Goal: Task Accomplishment & Management: Complete application form

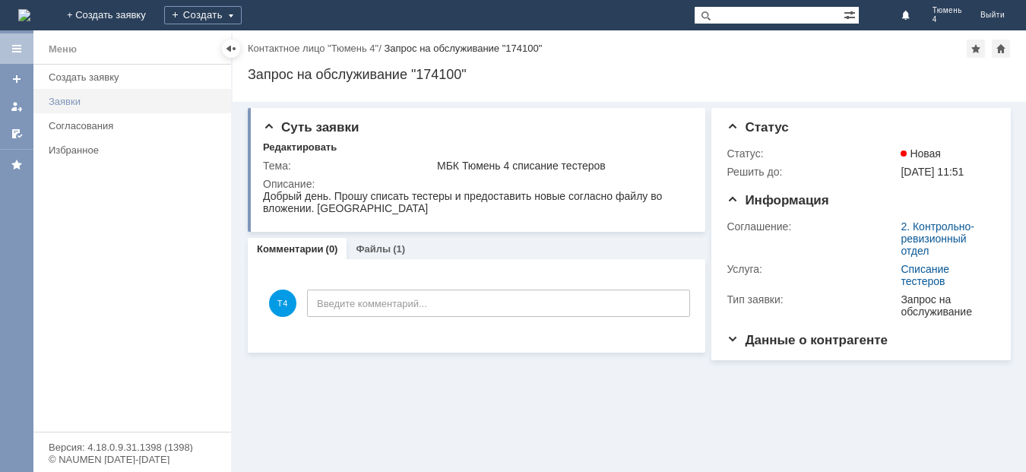
click at [63, 100] on div "Заявки" at bounding box center [135, 101] width 173 height 11
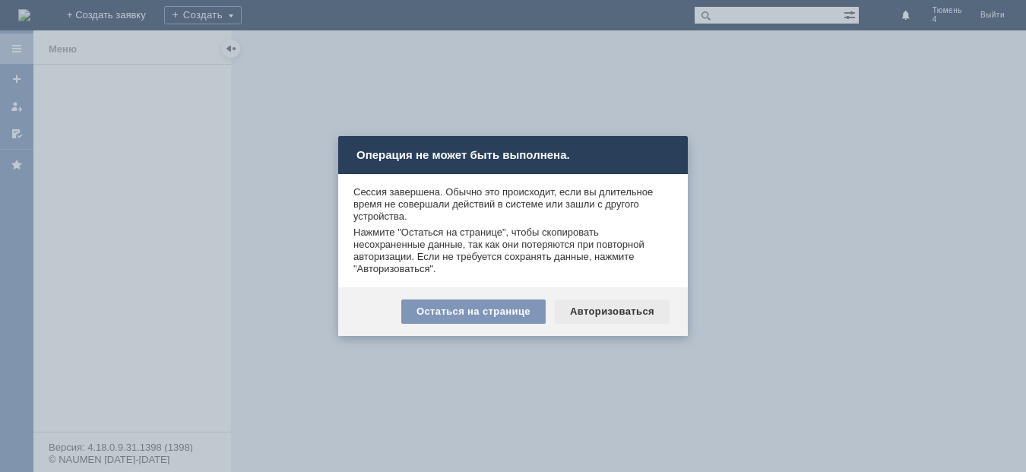
click at [621, 305] on div "Авторизоваться" at bounding box center [612, 311] width 115 height 24
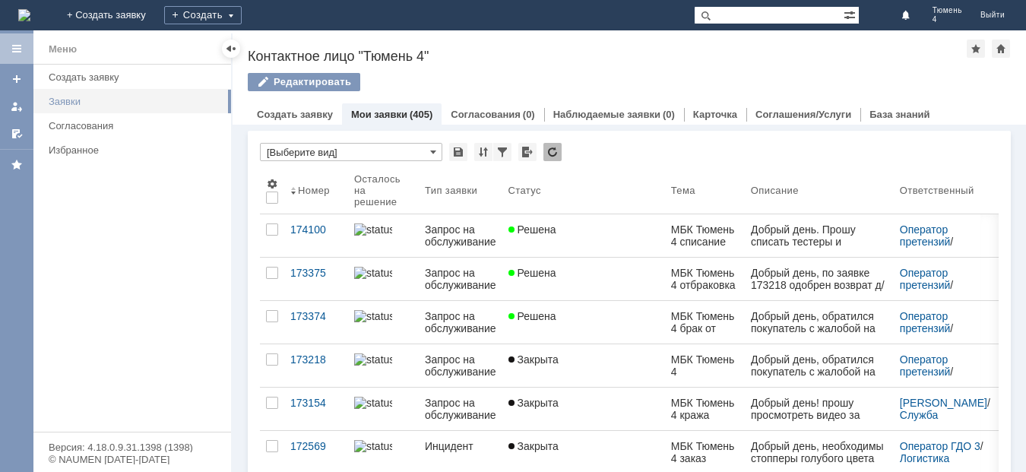
click at [71, 100] on div "Заявки" at bounding box center [135, 101] width 173 height 11
click at [112, 76] on div "Создать заявку" at bounding box center [135, 76] width 173 height 11
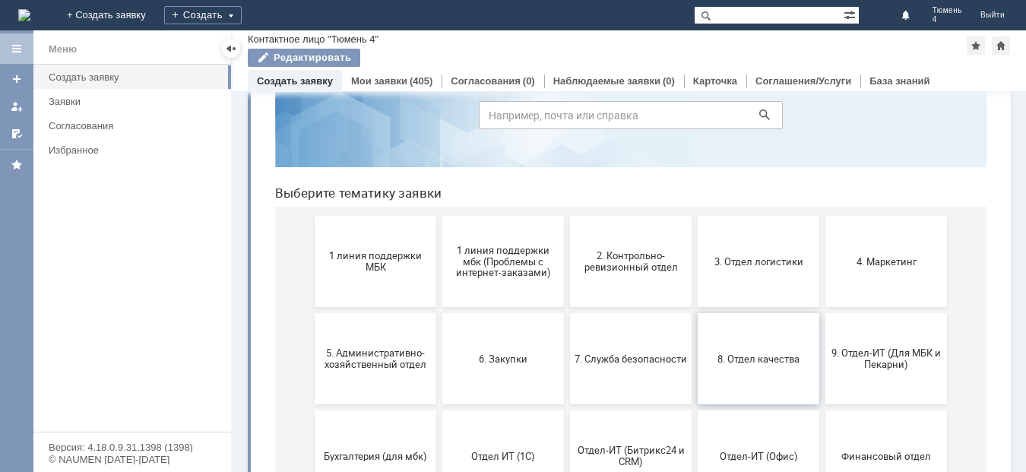
scroll to position [152, 0]
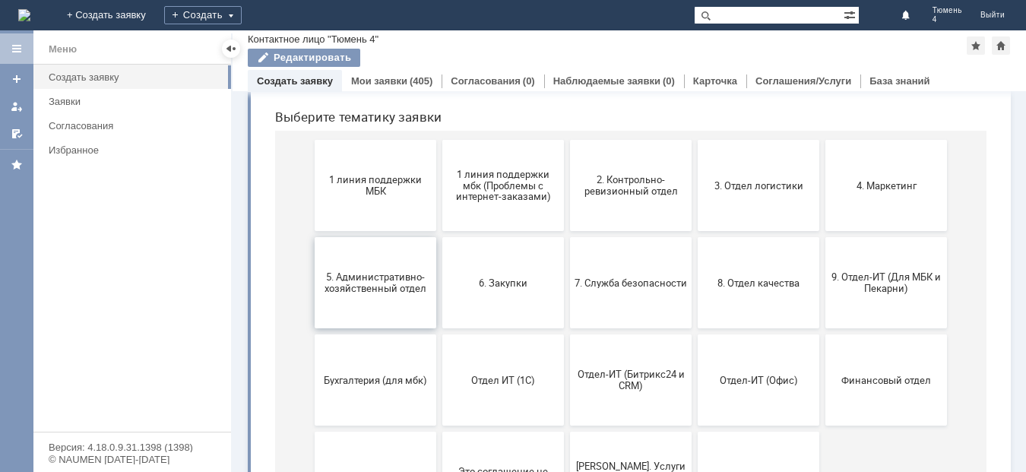
click at [387, 282] on span "5. Административно-хозяйственный отдел" at bounding box center [375, 282] width 112 height 23
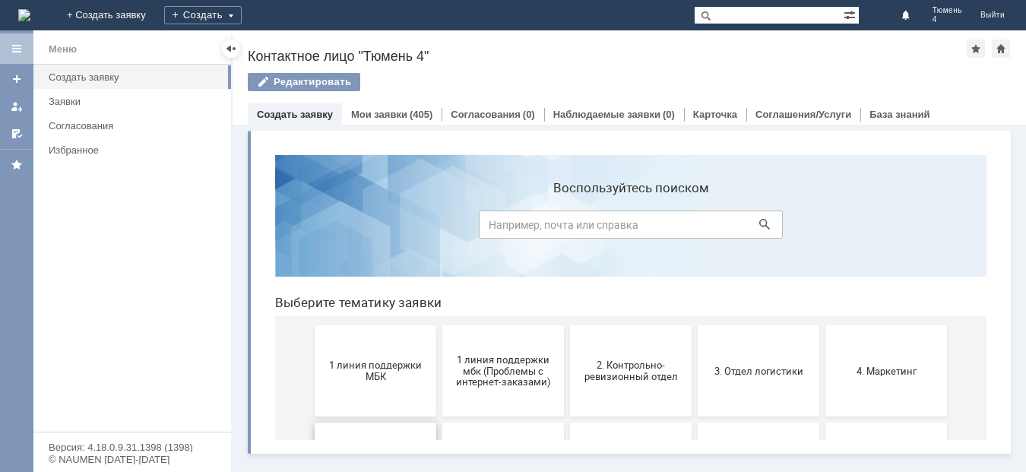
scroll to position [0, 0]
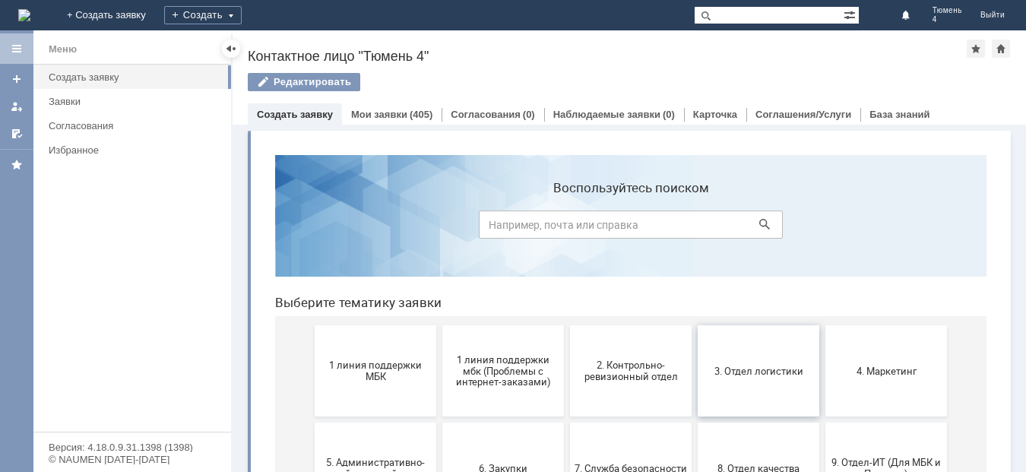
click at [773, 385] on button "3. Отдел логистики" at bounding box center [758, 370] width 122 height 91
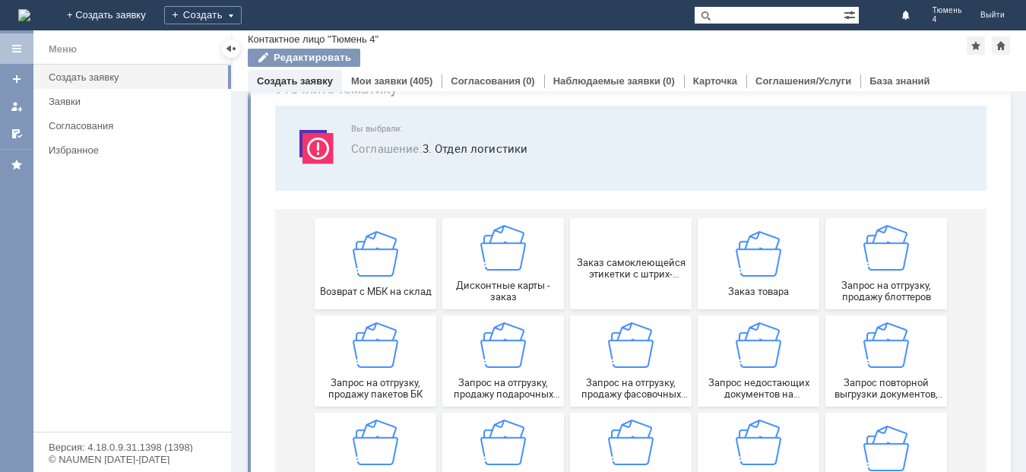
scroll to position [152, 0]
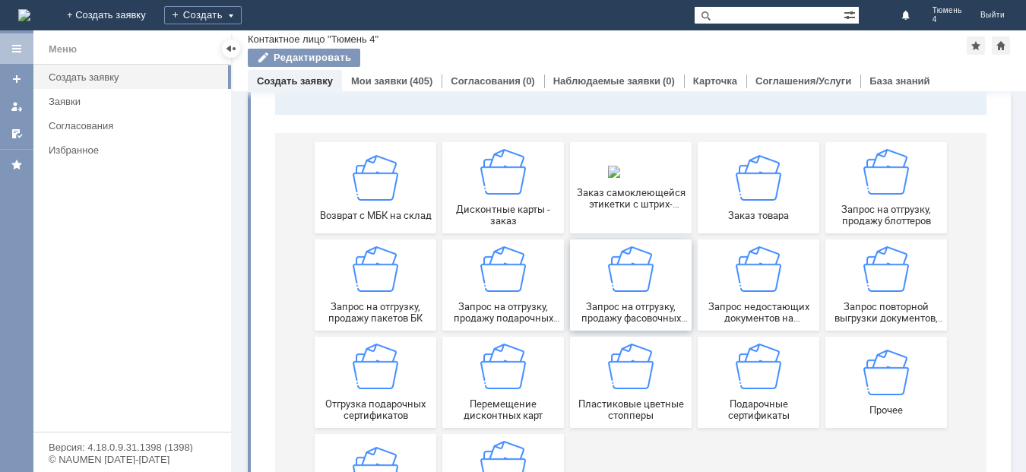
click at [631, 289] on img at bounding box center [631, 269] width 46 height 46
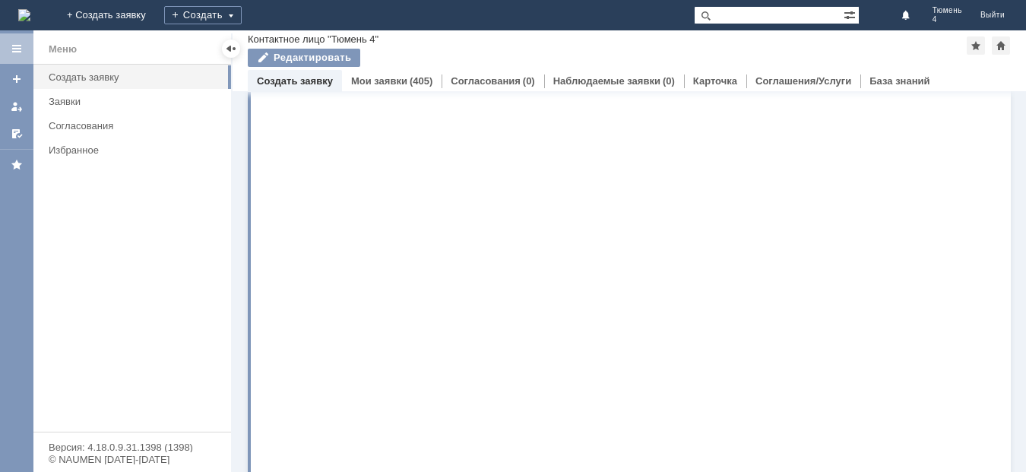
scroll to position [0, 0]
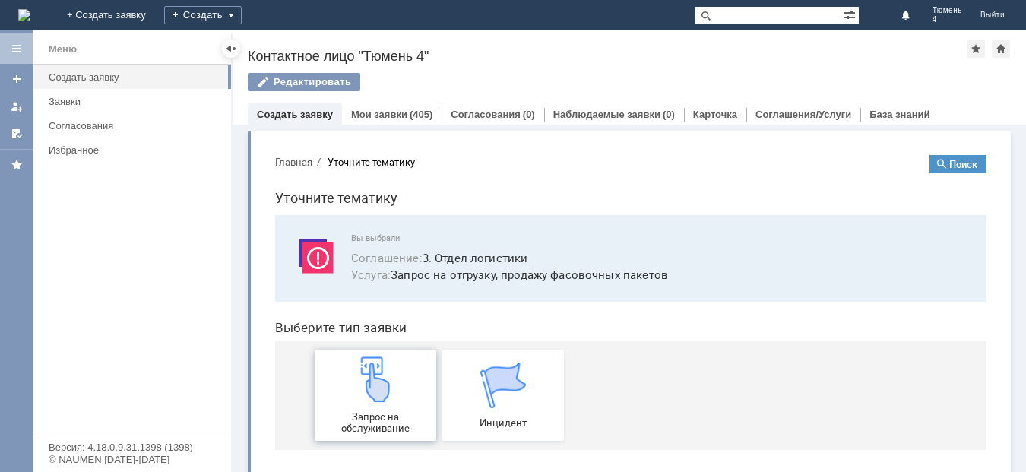
click at [381, 400] on img at bounding box center [375, 379] width 46 height 46
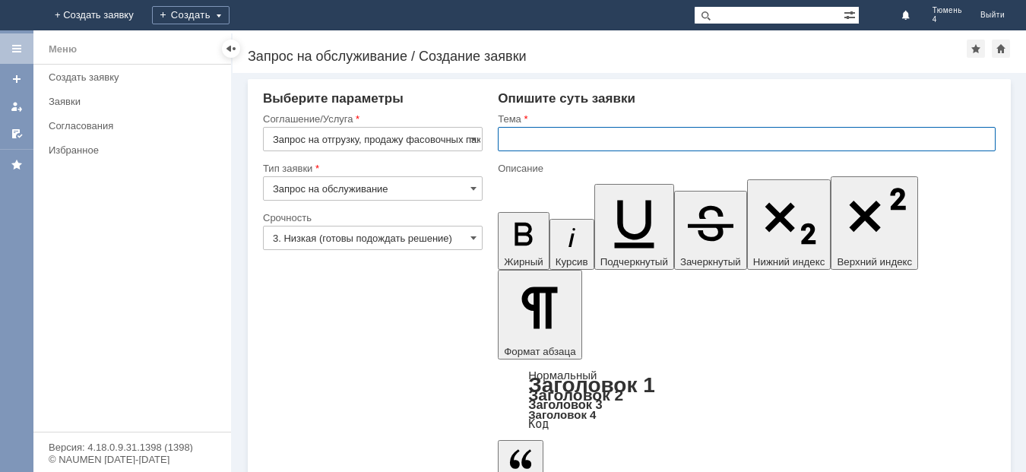
click at [510, 135] on input "text" at bounding box center [747, 139] width 498 height 24
click at [623, 138] on input "МБК Тюмень 4 фасово" at bounding box center [747, 139] width 498 height 24
type input "МБК Тюмень 4 фасовочные пакеты"
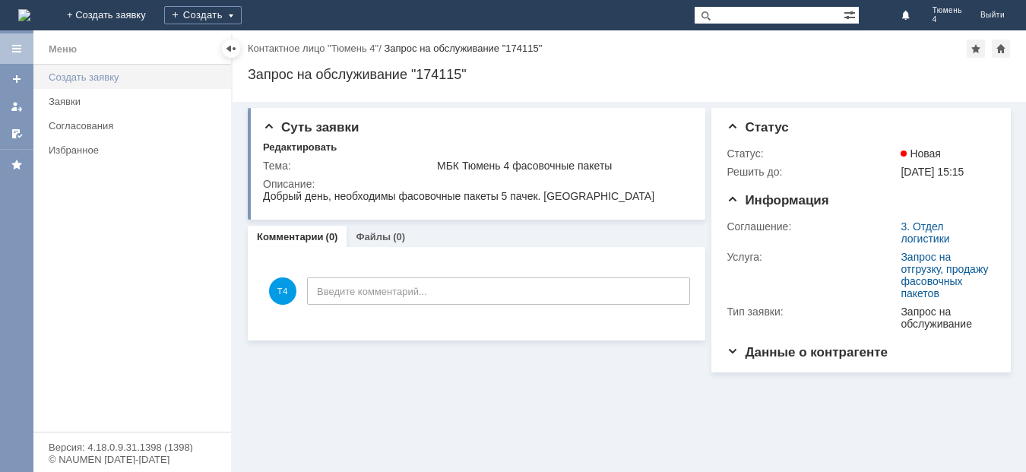
click at [84, 75] on div "Создать заявку" at bounding box center [135, 76] width 173 height 11
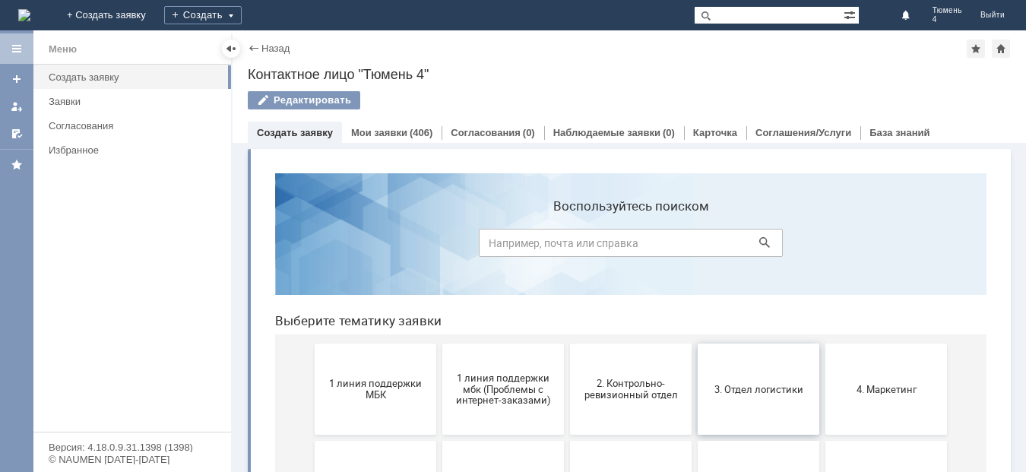
click at [765, 390] on span "3. Отдел логистики" at bounding box center [758, 388] width 112 height 11
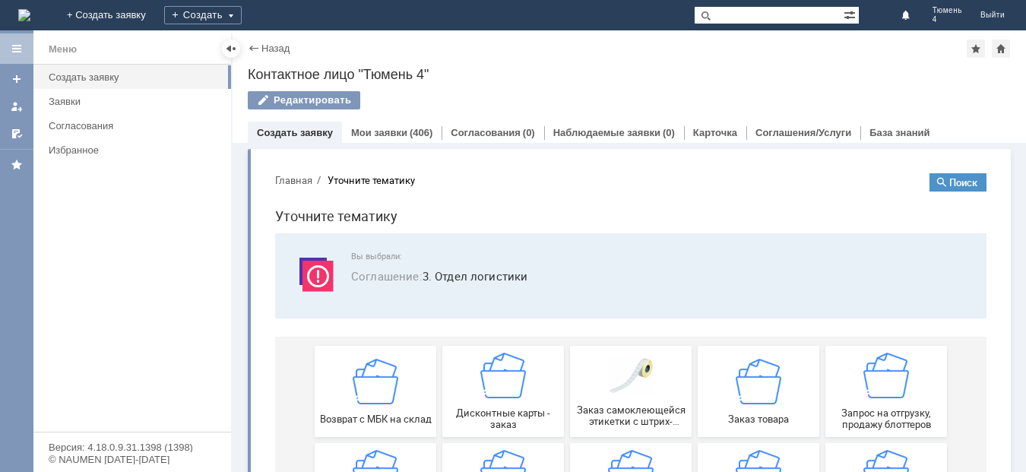
scroll to position [152, 0]
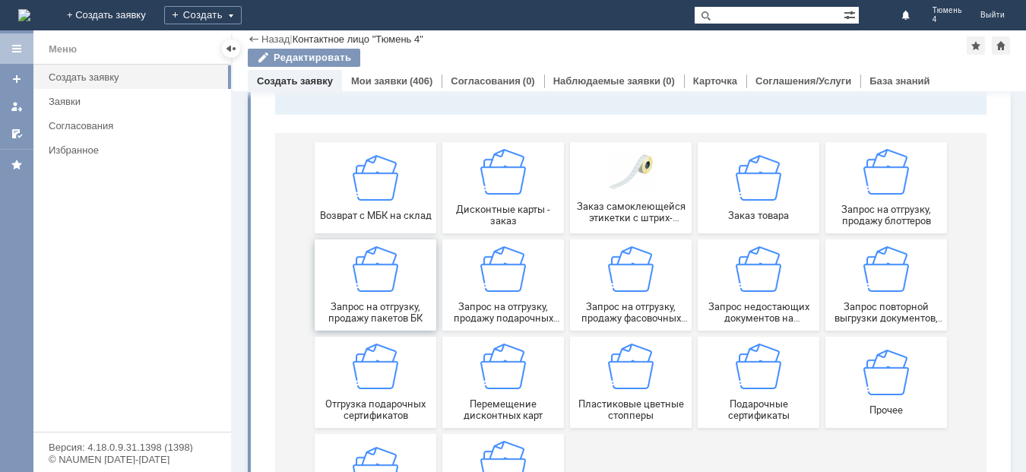
click at [381, 296] on div "Запрос на отгрузку, продажу пакетов БК" at bounding box center [375, 284] width 112 height 77
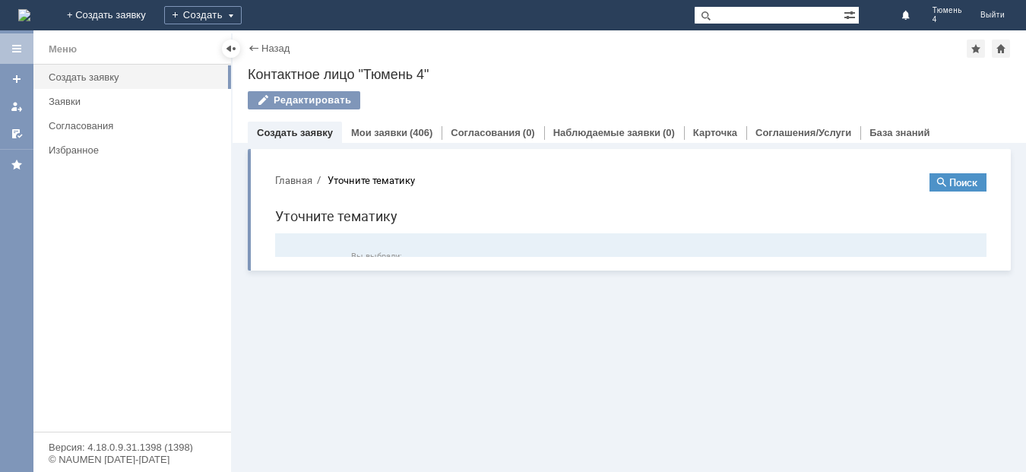
scroll to position [0, 0]
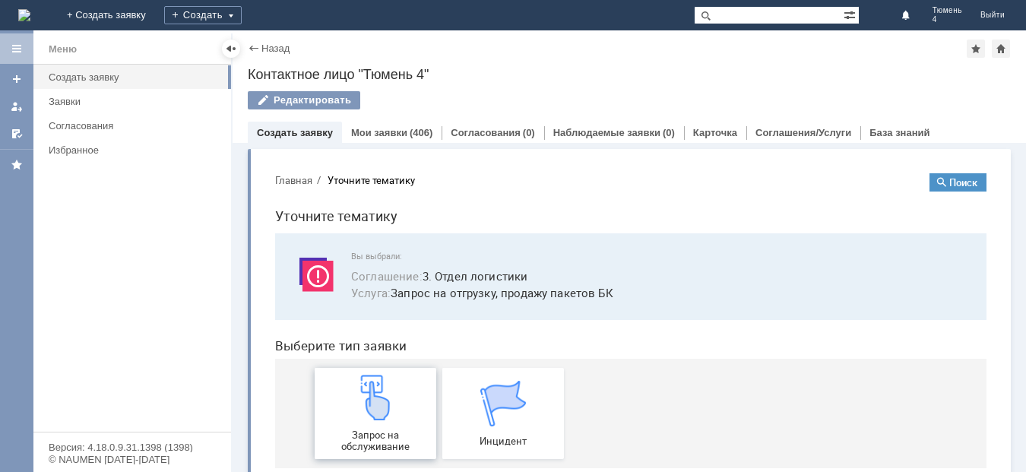
click at [382, 421] on div "Запрос на обслуживание" at bounding box center [375, 413] width 112 height 77
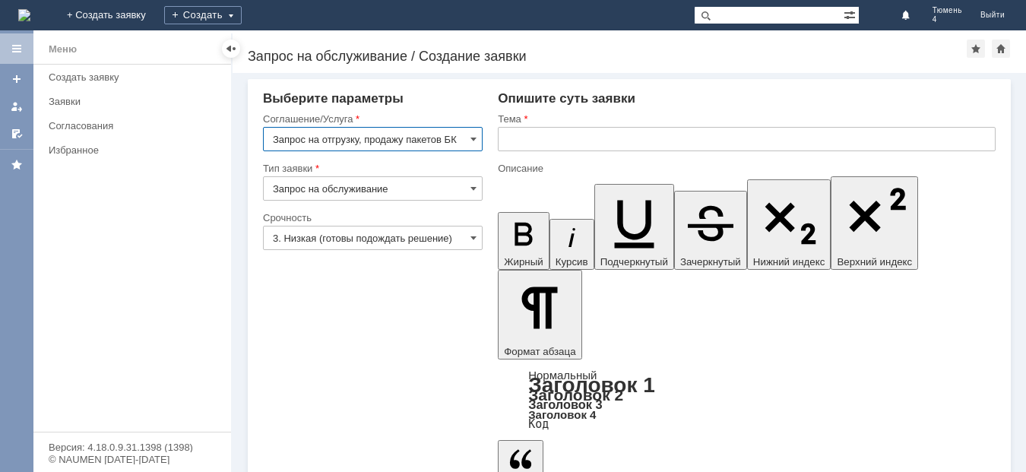
click at [524, 141] on input "text" at bounding box center [747, 139] width 498 height 24
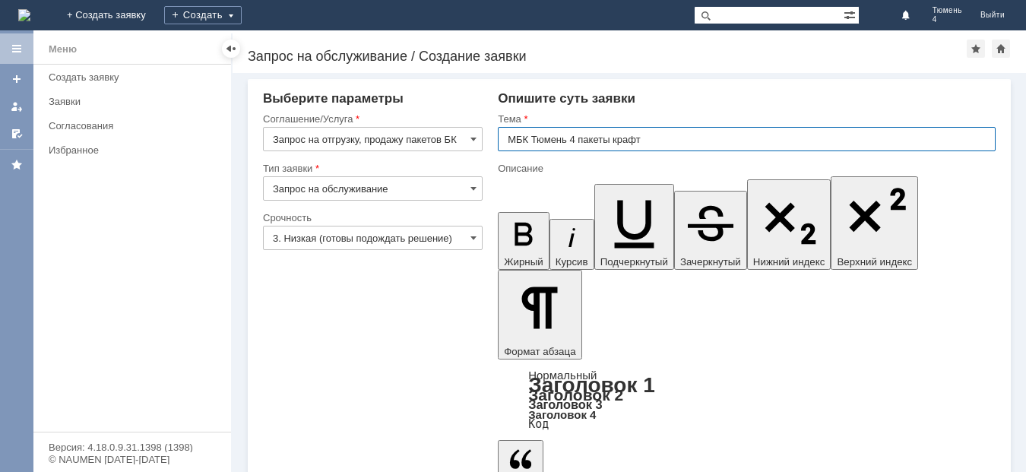
type input "МБК Тюмень 4 пакеты крафт"
